Goal: Task Accomplishment & Management: Complete application form

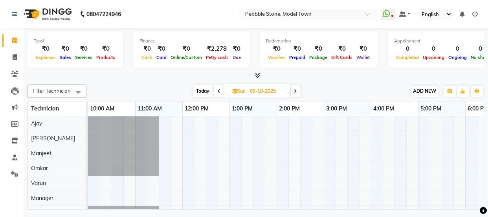
scroll to position [11, 47]
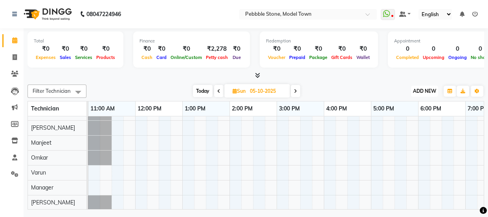
click at [427, 89] on span "ADD NEW" at bounding box center [424, 91] width 23 height 6
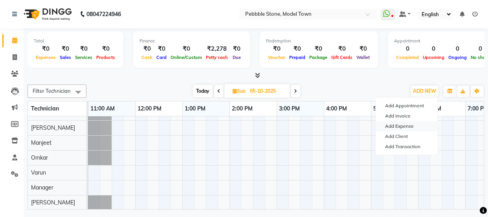
click at [416, 129] on link "Add Expense" at bounding box center [407, 126] width 62 height 10
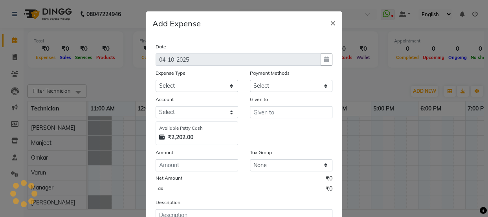
select select "1"
select select "7952"
click at [482, 200] on ngb-modal-window "Add Expense × Date [DATE] Expense Type Select Advance Salary Bank charges Car m…" at bounding box center [244, 108] width 488 height 217
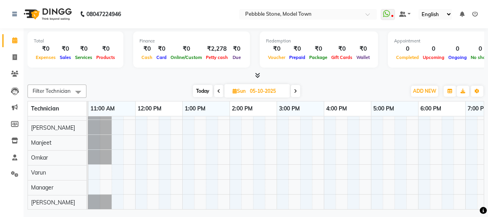
scroll to position [16, 0]
click at [429, 89] on span "ADD NEW" at bounding box center [424, 91] width 23 height 6
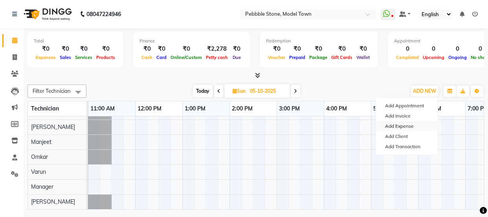
click at [401, 129] on link "Add Expense" at bounding box center [407, 126] width 62 height 10
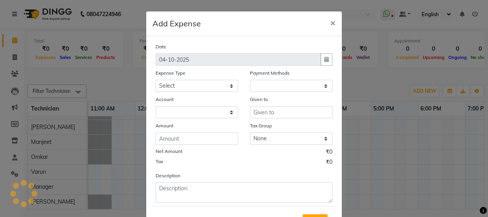
select select "1"
select select "7952"
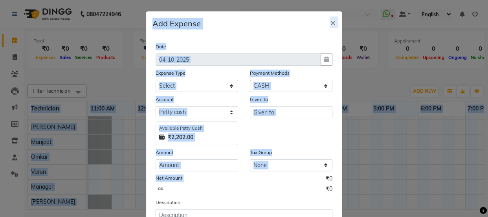
drag, startPoint x: 319, startPoint y: 180, endPoint x: 302, endPoint y: 224, distance: 47.4
click at [302, 217] on html "08047224946 Select Location × Pebbble Stone, Model Town WhatsApp Status ✕ Statu…" at bounding box center [244, 108] width 488 height 217
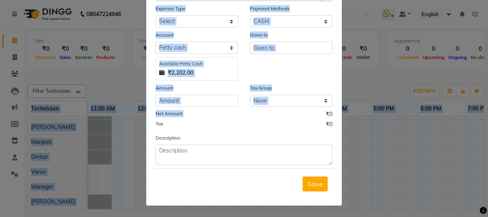
click at [365, 39] on ngb-modal-window "Add Expense × Date [DATE] Expense Type Select Advance Salary Bank charges Car m…" at bounding box center [244, 108] width 488 height 217
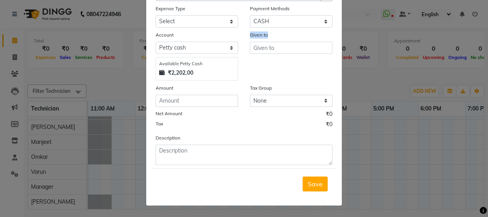
click at [365, 39] on ngb-modal-window "Add Expense × Date [DATE] Expense Type Select Advance Salary Bank charges Car m…" at bounding box center [244, 108] width 488 height 217
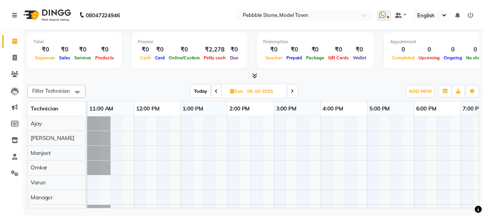
scroll to position [0, 0]
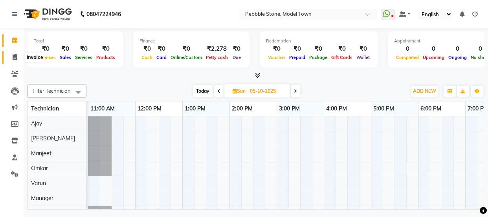
click at [15, 58] on icon at bounding box center [15, 57] width 4 height 6
select select "service"
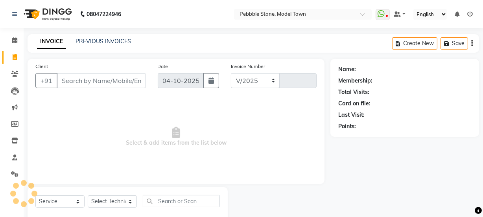
select select "8684"
type input "0329"
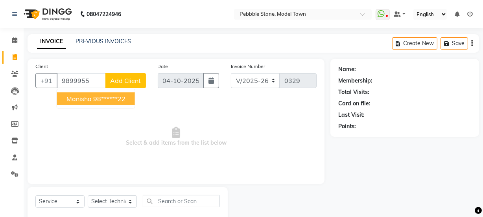
click at [80, 97] on span "manisha" at bounding box center [78, 99] width 25 height 8
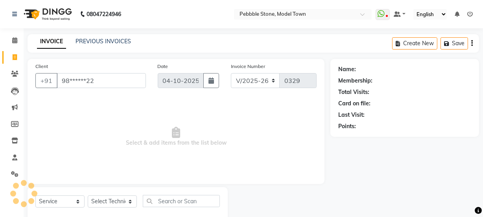
type input "98******22"
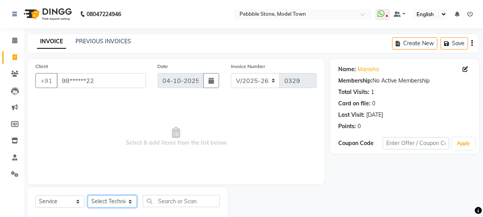
click at [111, 202] on select "Select Technician Ajay amit [PERSON_NAME] Manager [PERSON_NAME]" at bounding box center [112, 201] width 49 height 12
select select "90515"
click at [88, 195] on select "Select Technician Ajay amit [PERSON_NAME] Manager [PERSON_NAME]" at bounding box center [112, 201] width 49 height 12
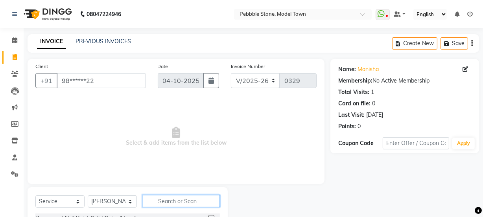
click at [166, 202] on input "text" at bounding box center [181, 201] width 77 height 12
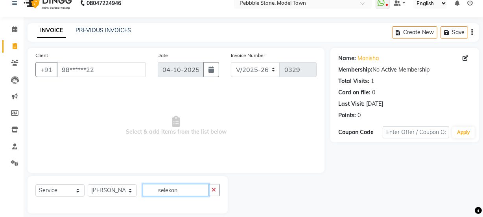
scroll to position [20, 0]
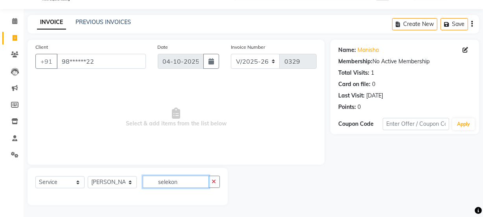
click at [180, 180] on input "selekon" at bounding box center [176, 182] width 66 height 12
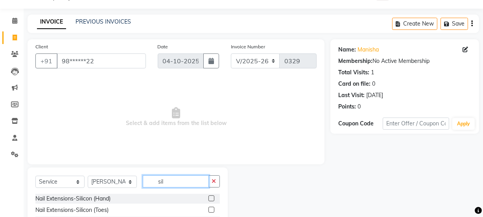
type input "sil"
click at [212, 199] on label at bounding box center [211, 198] width 6 height 6
click at [212, 199] on input "checkbox" at bounding box center [210, 198] width 5 height 5
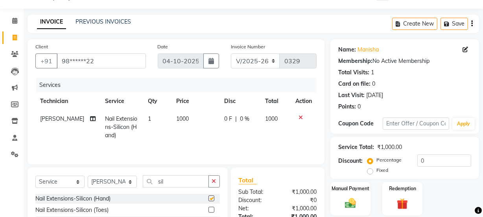
checkbox input "false"
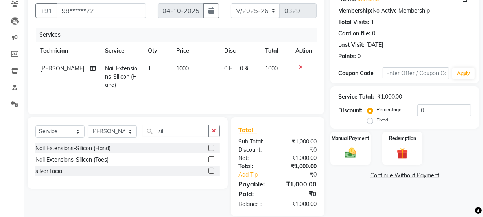
scroll to position [77, 0]
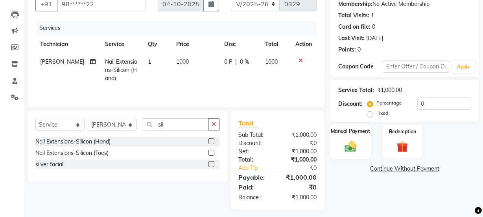
click at [346, 132] on label "Manual Payment" at bounding box center [350, 130] width 39 height 7
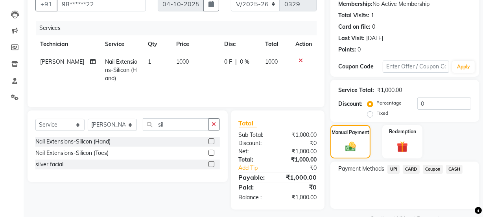
click at [396, 169] on span "UPI" at bounding box center [393, 169] width 12 height 9
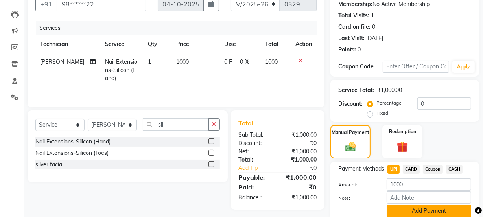
click at [411, 210] on button "Add Payment" at bounding box center [429, 211] width 85 height 12
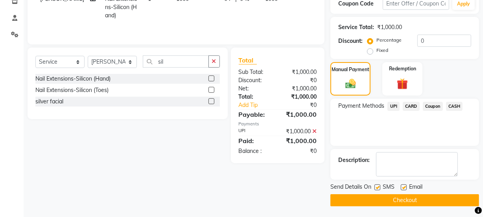
scroll to position [140, 0]
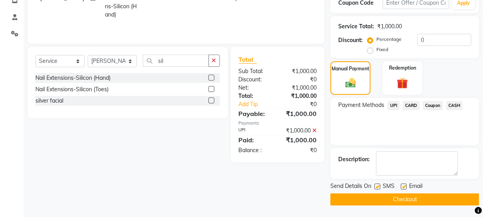
click at [462, 201] on button "Checkout" at bounding box center [404, 199] width 149 height 12
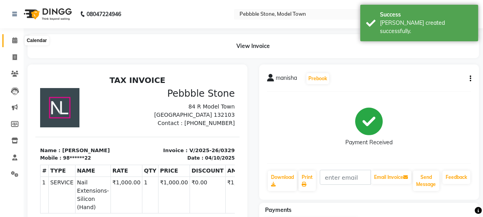
click at [14, 40] on icon at bounding box center [14, 40] width 5 height 6
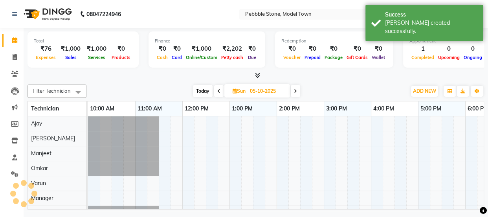
scroll to position [0, 94]
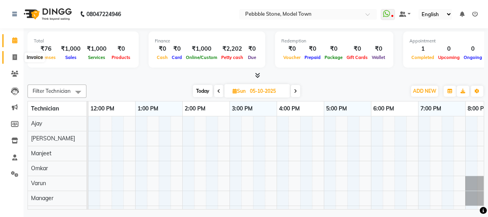
click at [16, 60] on icon at bounding box center [15, 57] width 4 height 6
select select "service"
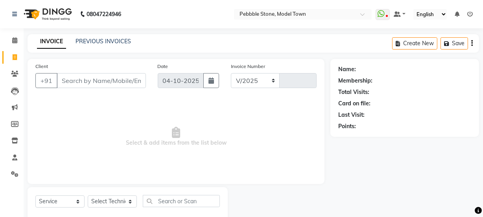
select select "8684"
type input "0330"
click at [17, 42] on icon at bounding box center [14, 40] width 5 height 6
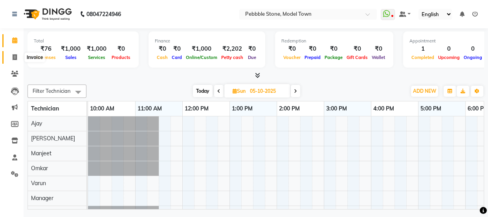
click at [15, 59] on icon at bounding box center [15, 57] width 4 height 6
select select "service"
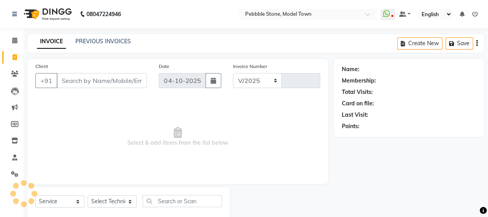
select select "8684"
type input "0330"
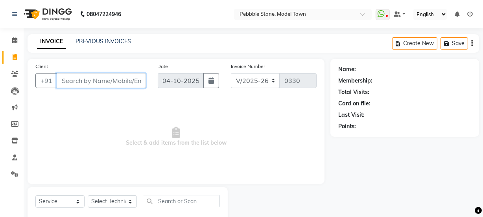
click at [66, 83] on input "Client" at bounding box center [101, 80] width 89 height 15
click at [79, 83] on input "Client" at bounding box center [101, 80] width 89 height 15
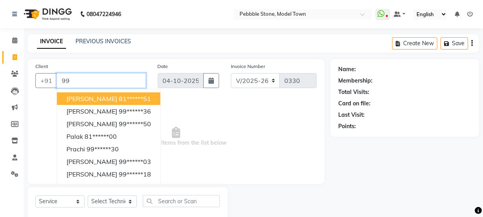
type input "9"
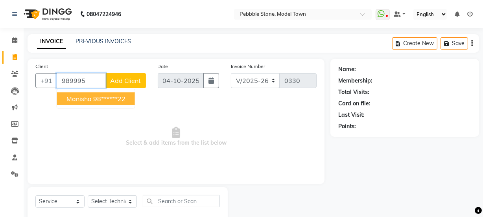
type input "989995"
click at [65, 202] on select "Select Service Product Membership Package Voucher Prepaid Gift Card" at bounding box center [59, 201] width 49 height 12
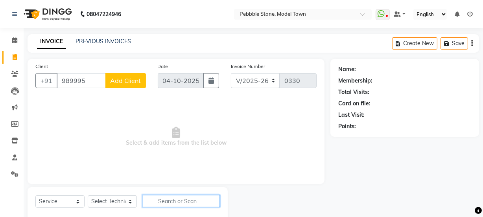
click at [161, 204] on input "text" at bounding box center [181, 201] width 77 height 12
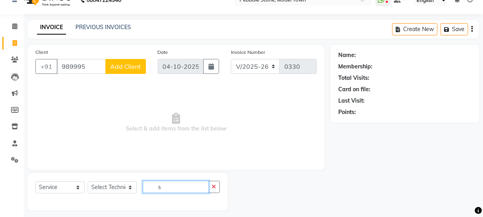
scroll to position [20, 0]
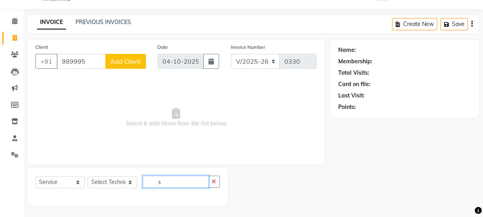
click at [160, 185] on input "s" at bounding box center [176, 182] width 66 height 12
type input "sile"
click at [215, 182] on icon "button" at bounding box center [214, 182] width 4 height 6
click at [18, 20] on span at bounding box center [15, 21] width 14 height 9
click at [18, 35] on span at bounding box center [15, 38] width 14 height 9
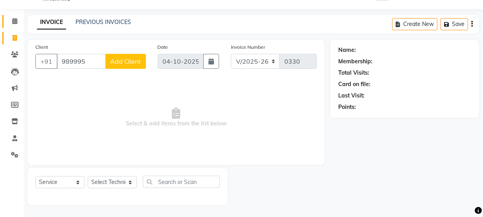
click at [11, 22] on span at bounding box center [15, 21] width 14 height 9
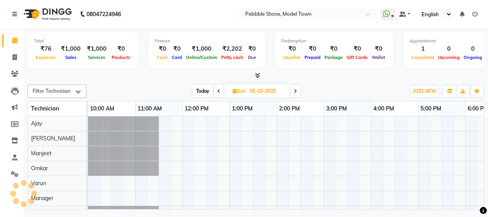
scroll to position [0, 94]
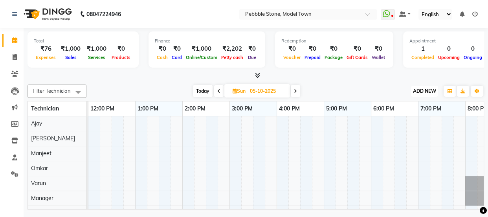
click at [425, 92] on span "ADD NEW" at bounding box center [424, 91] width 23 height 6
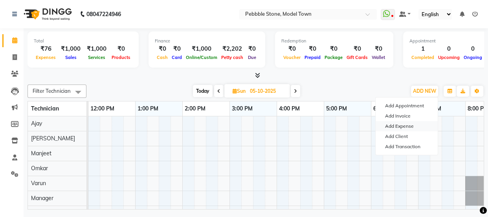
click at [402, 128] on link "Add Expense" at bounding box center [407, 126] width 62 height 10
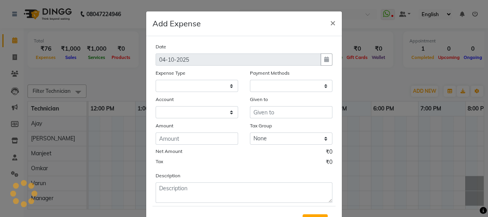
select select "1"
select select "7952"
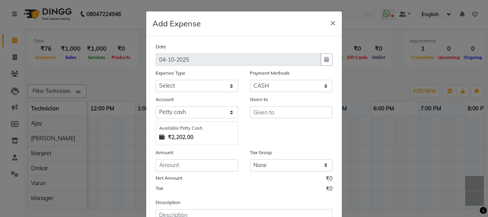
click at [484, 214] on span at bounding box center [483, 210] width 7 height 9
click at [486, 214] on icon at bounding box center [483, 210] width 7 height 7
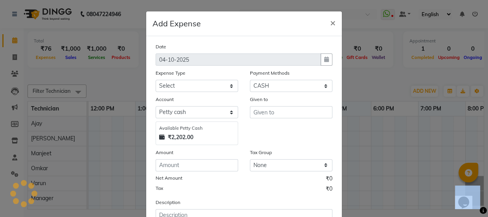
click at [486, 214] on icon at bounding box center [483, 210] width 7 height 7
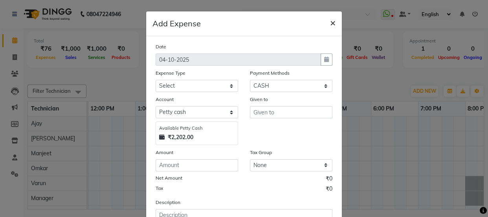
click at [332, 22] on span "×" at bounding box center [333, 23] width 6 height 12
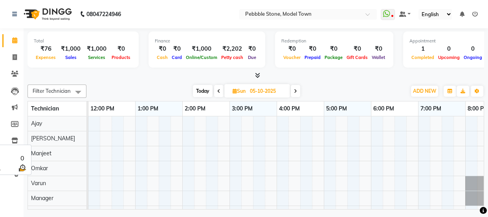
click at [75, 184] on div "Varun" at bounding box center [57, 183] width 59 height 15
click at [78, 94] on span at bounding box center [78, 92] width 16 height 15
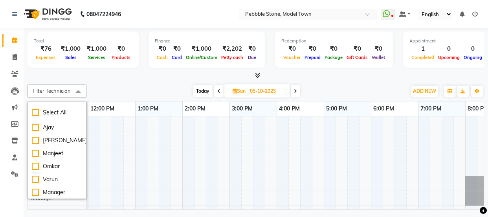
drag, startPoint x: 75, startPoint y: 196, endPoint x: 83, endPoint y: 195, distance: 8.3
click at [83, 195] on ul "[PERSON_NAME] [PERSON_NAME] [PERSON_NAME] Varun Manager [PERSON_NAME]" at bounding box center [57, 159] width 58 height 77
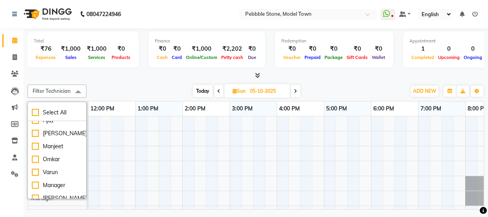
scroll to position [0, 0]
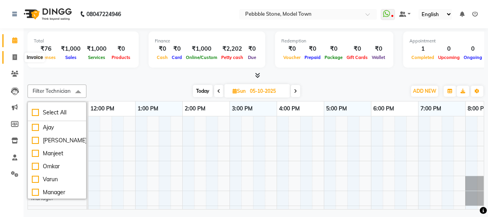
click at [13, 55] on icon at bounding box center [15, 57] width 4 height 6
select select "service"
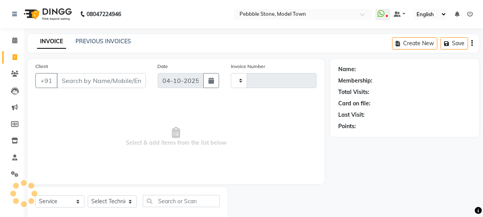
type input "0330"
select select "8684"
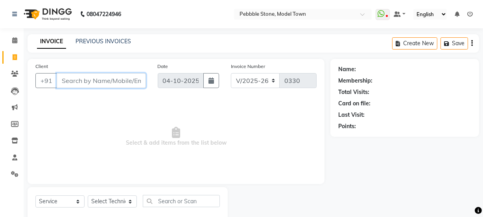
click at [78, 84] on input "Client" at bounding box center [101, 80] width 89 height 15
type input "8"
click at [15, 40] on icon at bounding box center [14, 40] width 5 height 6
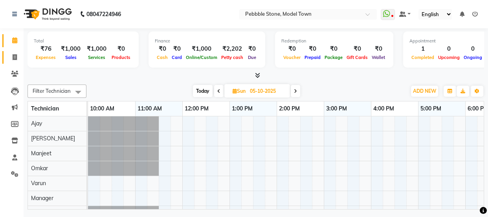
click at [14, 56] on icon at bounding box center [15, 57] width 4 height 6
select select "service"
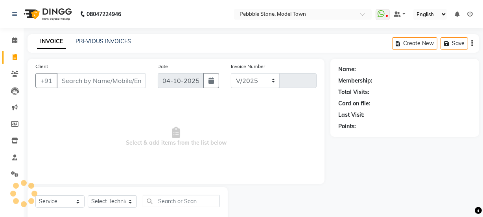
select select "8684"
type input "0330"
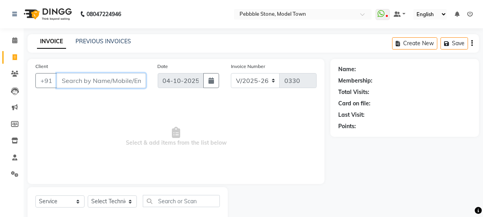
click at [90, 85] on input "Client" at bounding box center [101, 80] width 89 height 15
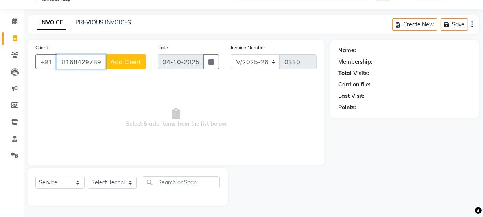
scroll to position [20, 0]
type input "8168429789"
click at [277, 169] on div at bounding box center [279, 186] width 103 height 37
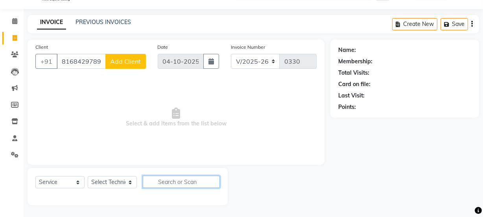
click at [201, 176] on input "text" at bounding box center [181, 182] width 77 height 12
click at [182, 181] on input "text" at bounding box center [181, 182] width 77 height 12
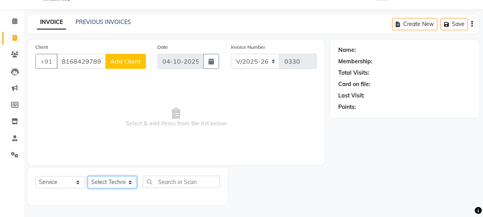
click at [129, 182] on select "Select Technician Ajay amit [PERSON_NAME] Manager [PERSON_NAME]" at bounding box center [112, 182] width 49 height 12
select select "87627"
click at [88, 176] on select "Select Technician Ajay amit [PERSON_NAME] Manager [PERSON_NAME]" at bounding box center [112, 182] width 49 height 12
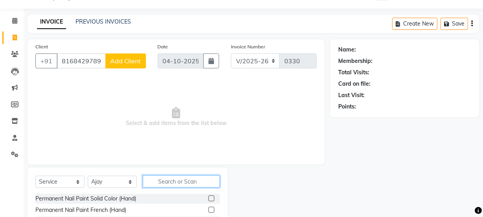
click at [160, 183] on input "text" at bounding box center [181, 181] width 77 height 12
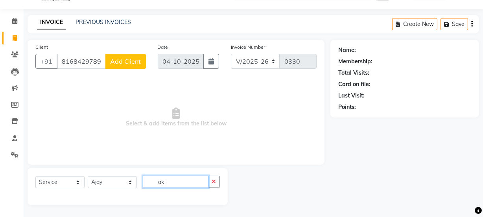
type input "a"
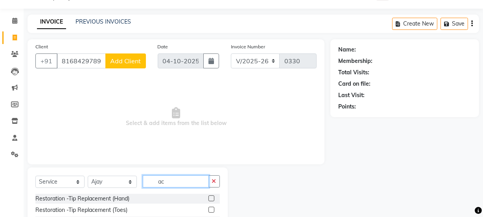
type input "a"
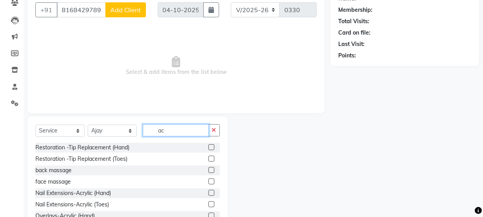
scroll to position [77, 0]
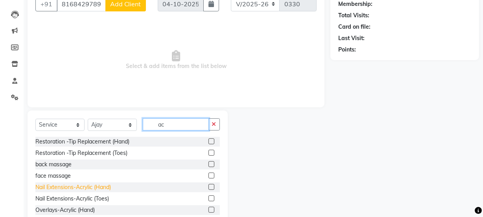
type input "ac"
click at [77, 188] on div "Nail Extensions-Acrylic (Hand)" at bounding box center [72, 187] width 75 height 8
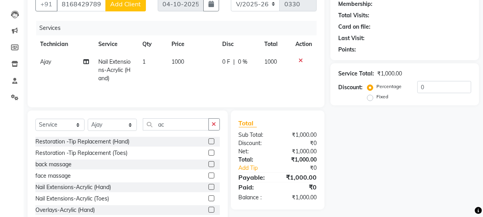
click at [208, 187] on label at bounding box center [211, 187] width 6 height 6
click at [208, 187] on input "checkbox" at bounding box center [210, 187] width 5 height 5
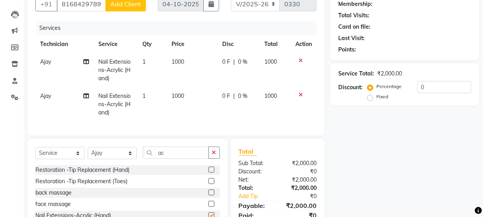
checkbox input "false"
click at [300, 93] on icon at bounding box center [300, 95] width 4 height 6
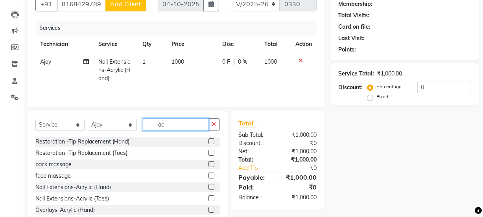
click at [177, 122] on input "ac" at bounding box center [176, 124] width 66 height 12
type input "a"
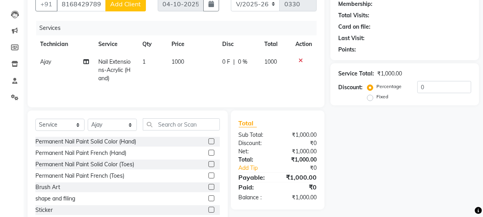
click at [208, 141] on label at bounding box center [211, 141] width 6 height 6
click at [208, 141] on input "checkbox" at bounding box center [210, 141] width 5 height 5
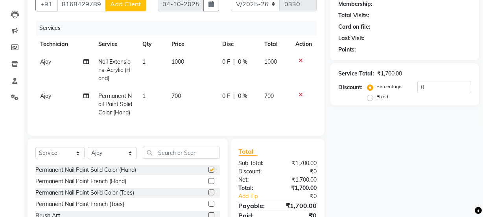
checkbox input "false"
click at [228, 63] on span "0 F" at bounding box center [226, 62] width 8 height 8
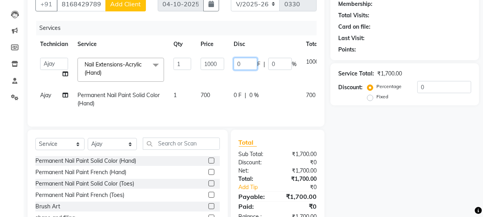
click at [243, 63] on input "0" at bounding box center [246, 64] width 24 height 12
type input "0250"
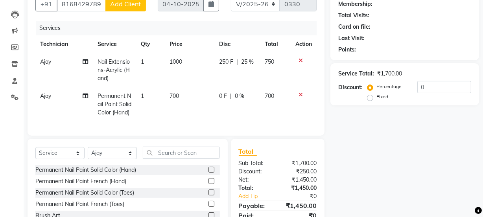
click at [236, 75] on td "250 F | 25 %" at bounding box center [237, 70] width 46 height 34
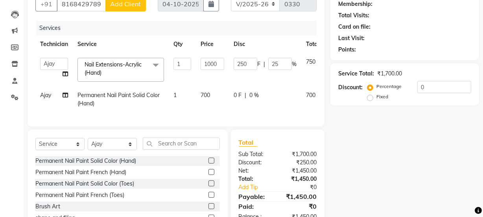
click at [235, 95] on span "0 F" at bounding box center [238, 95] width 8 height 8
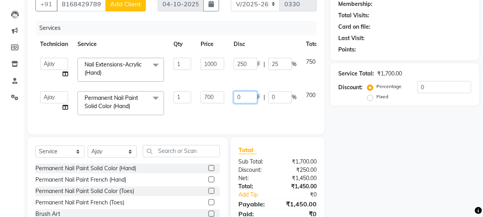
click at [235, 95] on input "0" at bounding box center [246, 97] width 24 height 12
type input "2500"
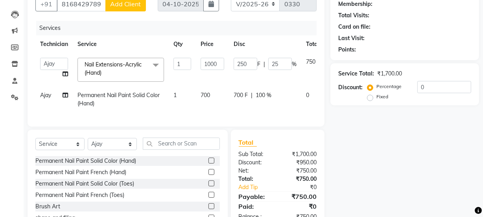
click at [229, 113] on div "Services Technician Service Qty Price Disc Total Action Ajay amit [PERSON_NAME]…" at bounding box center [175, 70] width 281 height 98
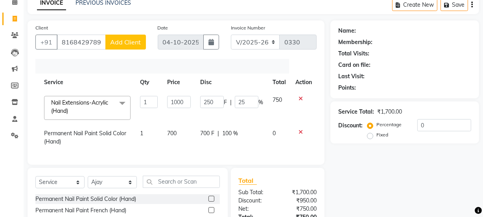
scroll to position [37, 0]
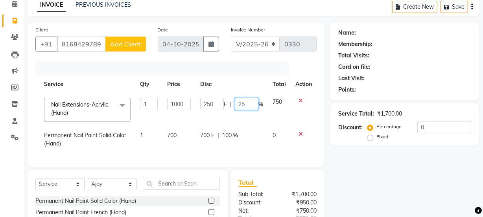
click at [250, 102] on input "25" at bounding box center [247, 104] width 24 height 12
type input "2"
type input "250"
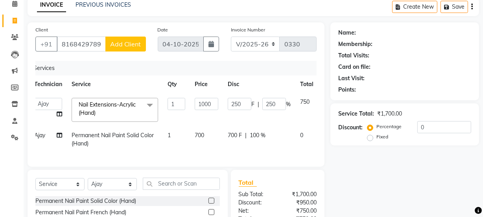
click at [236, 120] on td "250 F | 250 %" at bounding box center [259, 109] width 72 height 33
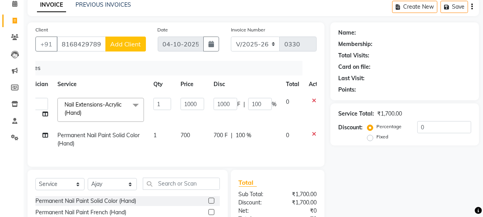
scroll to position [0, 33]
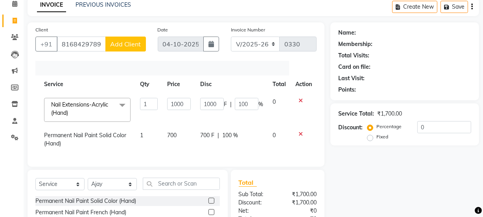
click at [299, 100] on icon at bounding box center [300, 101] width 4 height 6
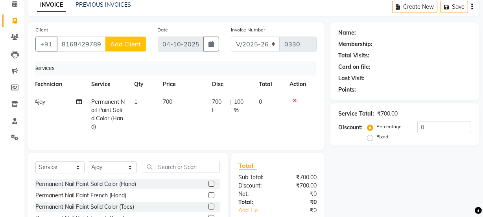
scroll to position [0, 6]
click at [293, 99] on icon at bounding box center [295, 101] width 4 height 6
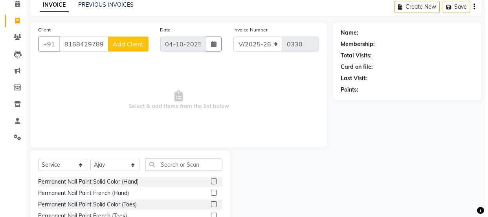
scroll to position [0, 0]
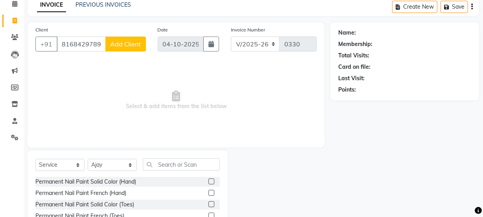
click at [129, 40] on span "Add Client" at bounding box center [125, 44] width 31 height 8
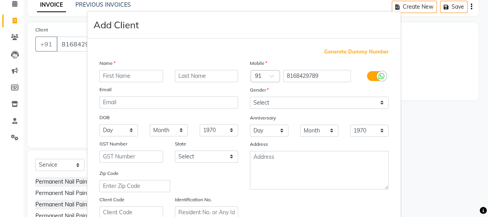
click at [119, 77] on input "text" at bounding box center [131, 76] width 64 height 12
type input "megha"
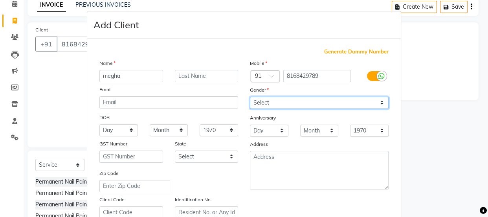
click at [264, 102] on select "Select [DEMOGRAPHIC_DATA] [DEMOGRAPHIC_DATA] Other Prefer Not To Say" at bounding box center [319, 103] width 139 height 12
select select "[DEMOGRAPHIC_DATA]"
click at [250, 97] on select "Select [DEMOGRAPHIC_DATA] [DEMOGRAPHIC_DATA] Other Prefer Not To Say" at bounding box center [319, 103] width 139 height 12
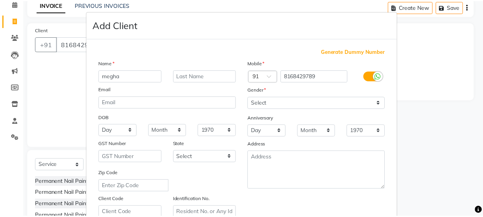
scroll to position [148, 0]
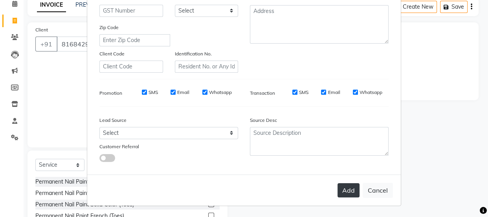
click at [348, 193] on button "Add" at bounding box center [349, 190] width 22 height 14
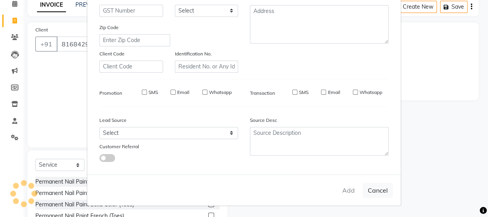
type input "81******89"
select select
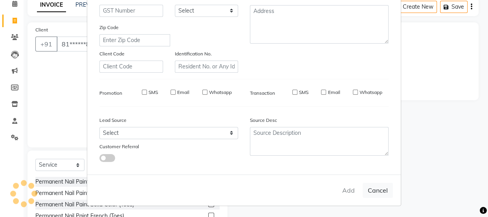
select select
checkbox input "false"
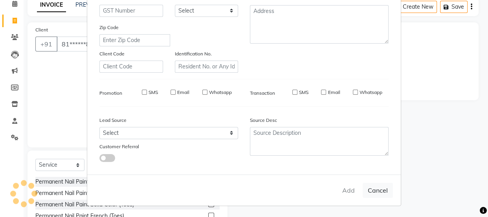
checkbox input "false"
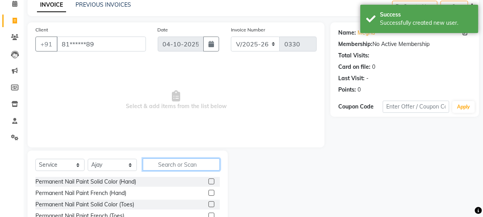
click at [160, 166] on input "text" at bounding box center [181, 164] width 77 height 12
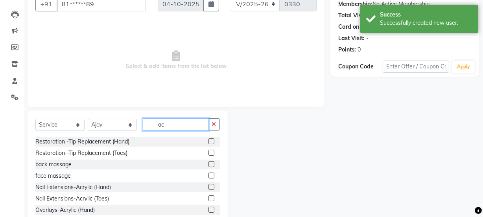
scroll to position [98, 0]
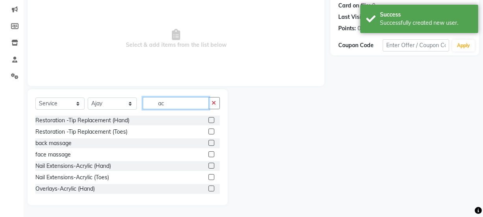
type input "ac"
click at [208, 164] on label at bounding box center [211, 166] width 6 height 6
click at [208, 164] on input "checkbox" at bounding box center [210, 166] width 5 height 5
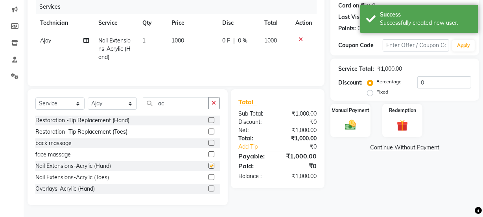
checkbox input "false"
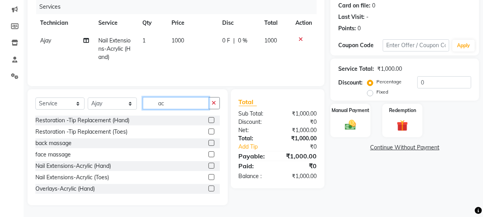
click at [170, 103] on input "ac" at bounding box center [176, 103] width 66 height 12
type input "a"
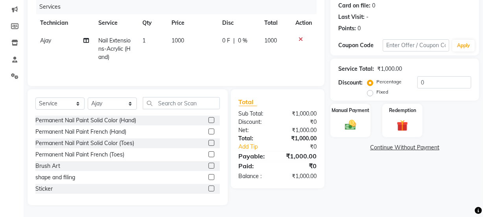
click at [208, 119] on label at bounding box center [211, 120] width 6 height 6
click at [208, 119] on input "checkbox" at bounding box center [210, 120] width 5 height 5
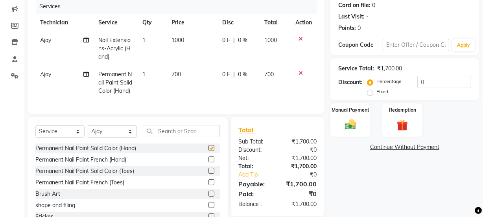
checkbox input "false"
click at [224, 41] on span "0 F" at bounding box center [226, 40] width 8 height 8
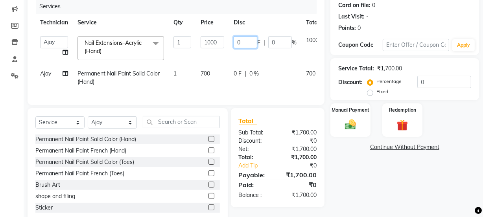
click at [242, 40] on input "0" at bounding box center [246, 42] width 24 height 12
type input "0250"
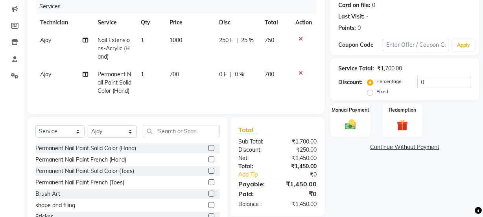
click at [232, 53] on td "250 F | 25 %" at bounding box center [237, 48] width 46 height 34
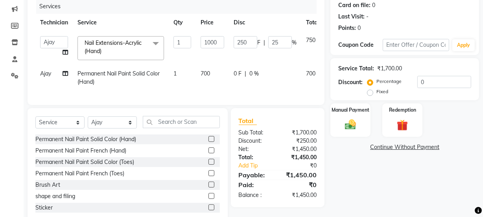
click at [239, 73] on span "0 F" at bounding box center [238, 74] width 8 height 8
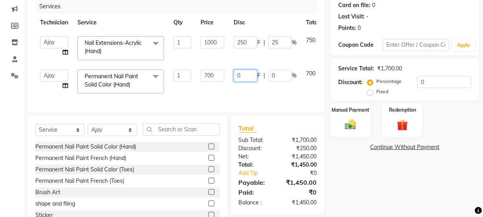
click at [245, 75] on input "0" at bounding box center [246, 76] width 24 height 12
type input "0250"
click at [224, 95] on div "Services Technician Service Qty Price Disc Total Action Ajay amit [PERSON_NAME]…" at bounding box center [175, 51] width 281 height 105
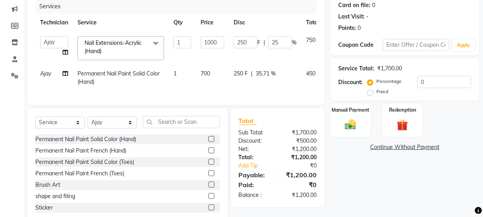
scroll to position [122, 0]
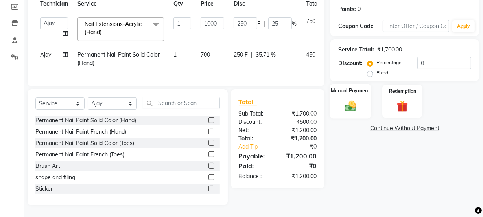
click at [349, 99] on img at bounding box center [350, 105] width 19 height 13
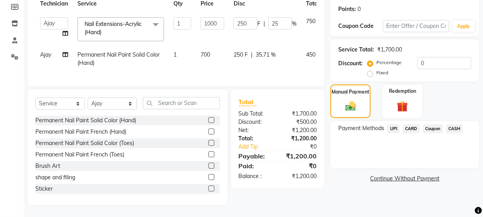
click at [454, 124] on span "CASH" at bounding box center [454, 128] width 17 height 9
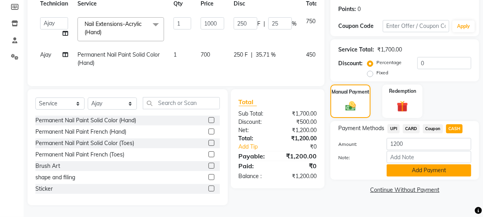
click at [409, 164] on button "Add Payment" at bounding box center [429, 170] width 85 height 12
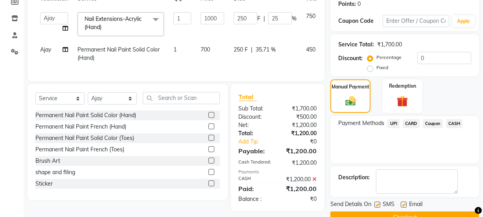
click at [388, 213] on button "Checkout" at bounding box center [404, 218] width 149 height 12
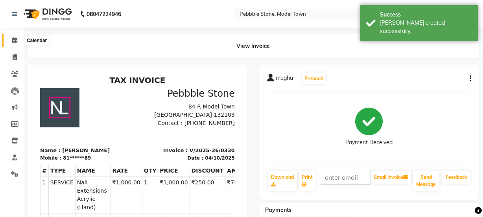
click at [15, 43] on icon at bounding box center [14, 40] width 5 height 6
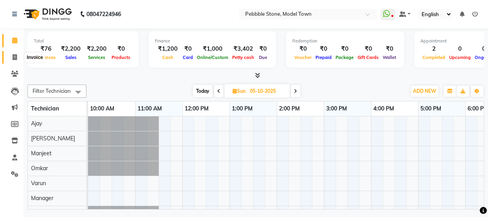
click at [16, 55] on icon at bounding box center [15, 57] width 4 height 6
select select "service"
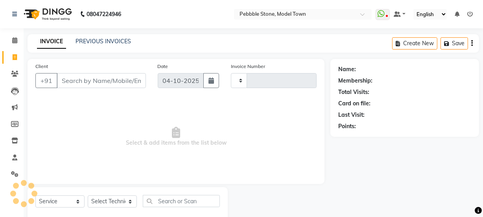
type input "0331"
select select "8684"
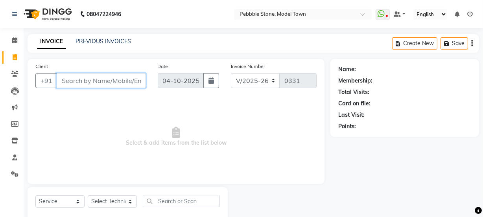
click at [76, 79] on input "Client" at bounding box center [101, 80] width 89 height 15
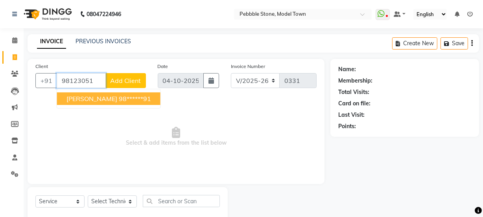
click at [88, 96] on span "[PERSON_NAME]" at bounding box center [91, 99] width 51 height 8
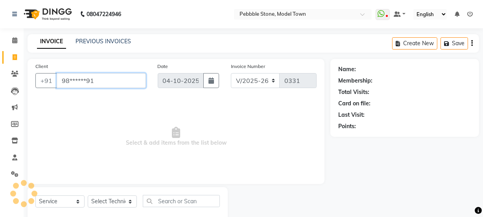
type input "98******91"
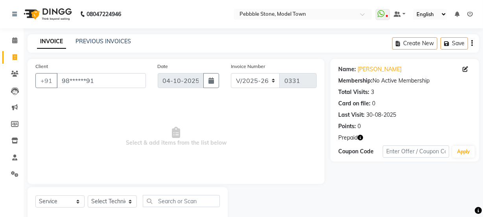
click at [360, 136] on icon "button" at bounding box center [360, 138] width 6 height 6
click at [228, 116] on span "Select & add items from the list below" at bounding box center [175, 137] width 281 height 79
click at [13, 40] on icon at bounding box center [14, 40] width 5 height 6
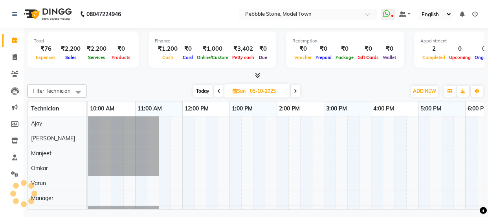
scroll to position [0, 123]
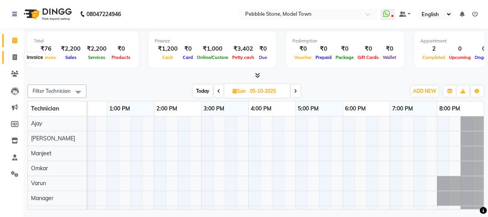
click at [14, 55] on icon at bounding box center [15, 57] width 4 height 6
select select "service"
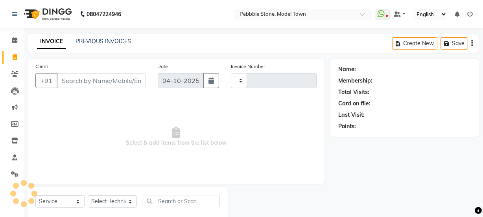
type input "0331"
select select "8684"
click at [14, 40] on icon at bounding box center [14, 40] width 5 height 6
